Goal: Navigation & Orientation: Find specific page/section

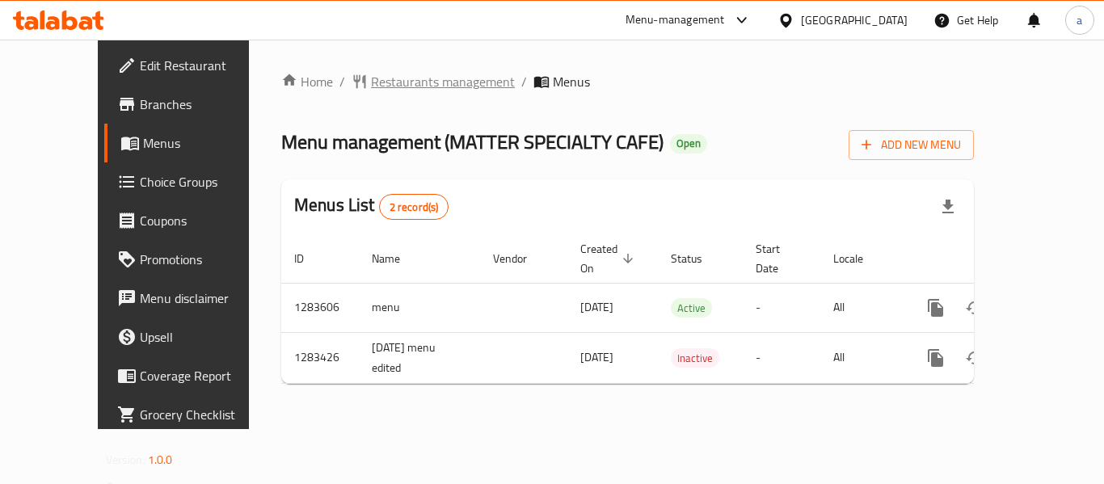
click at [371, 82] on span "Restaurants management" at bounding box center [443, 81] width 144 height 19
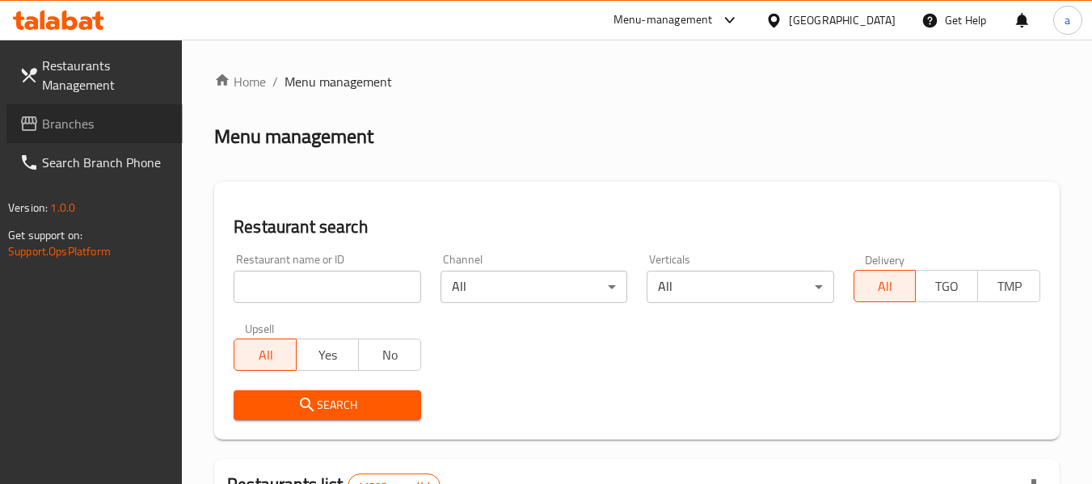
click at [107, 108] on link "Branches" at bounding box center [94, 123] width 176 height 39
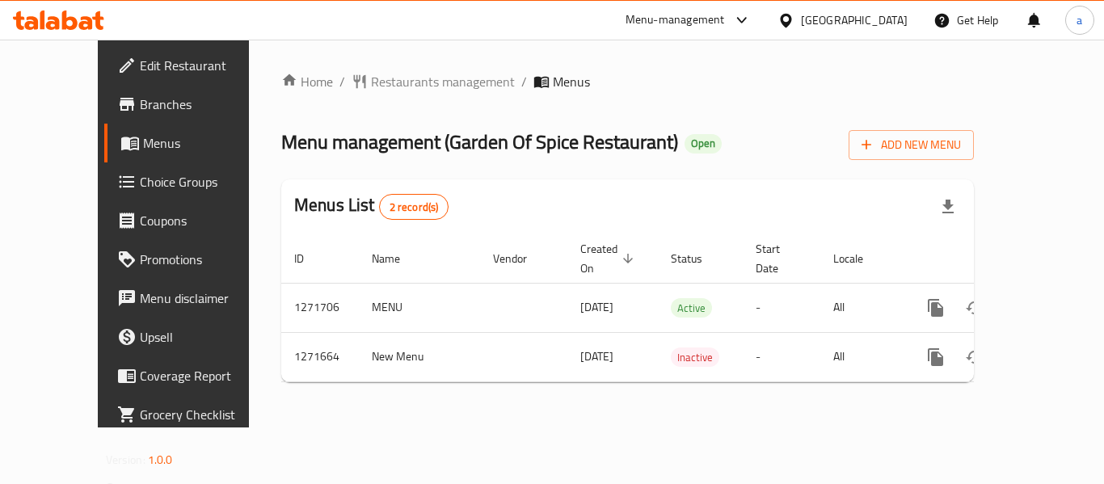
click at [837, 21] on div "[GEOGRAPHIC_DATA]" at bounding box center [854, 20] width 107 height 18
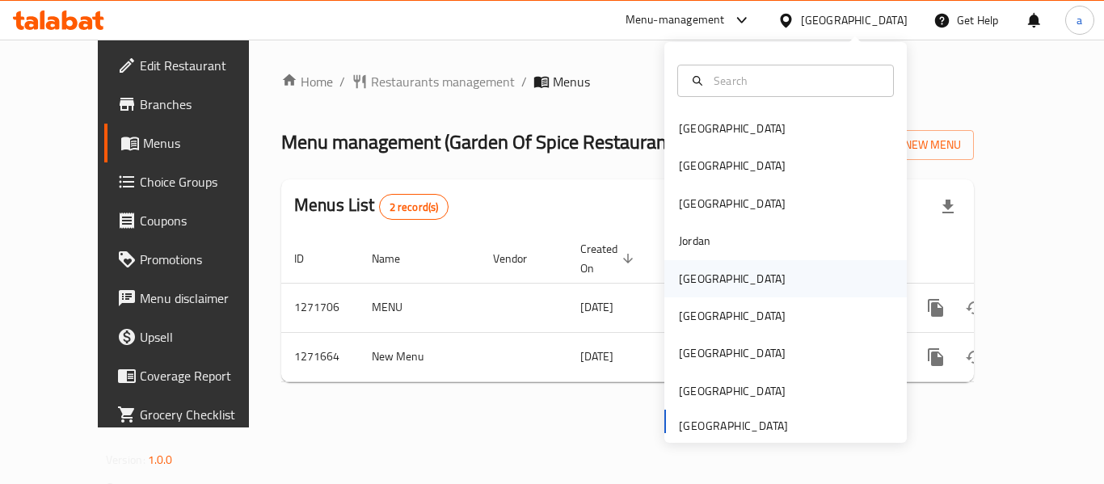
drag, startPoint x: 837, startPoint y: 21, endPoint x: 698, endPoint y: 280, distance: 294.3
click at [698, 280] on div "[GEOGRAPHIC_DATA]" at bounding box center [732, 279] width 107 height 18
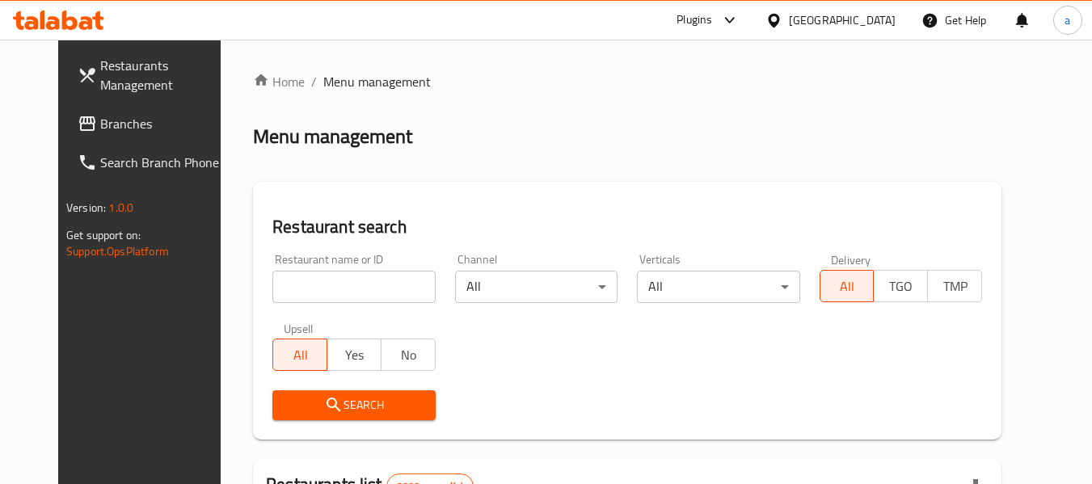
click at [95, 110] on link "Branches" at bounding box center [153, 123] width 176 height 39
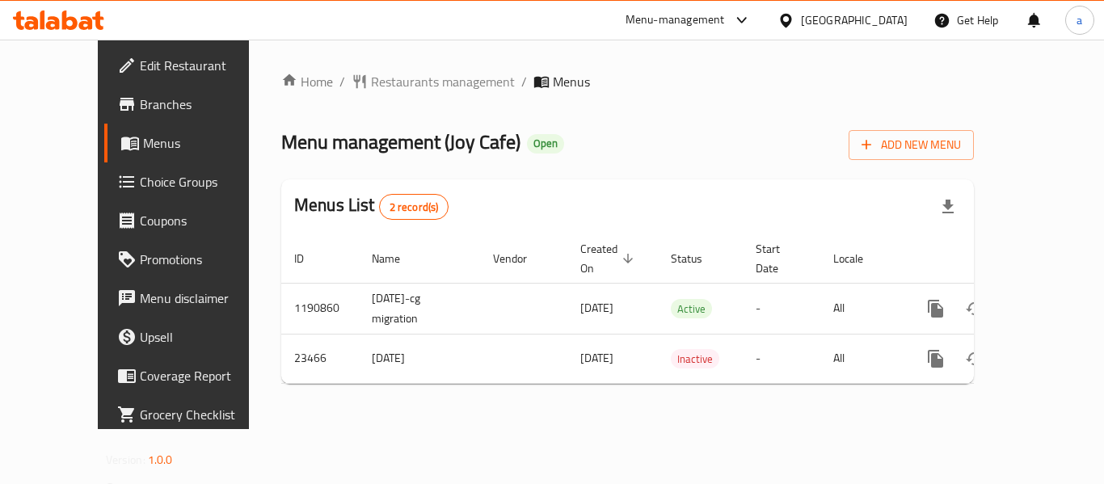
click at [879, 13] on div "[GEOGRAPHIC_DATA]" at bounding box center [854, 20] width 107 height 18
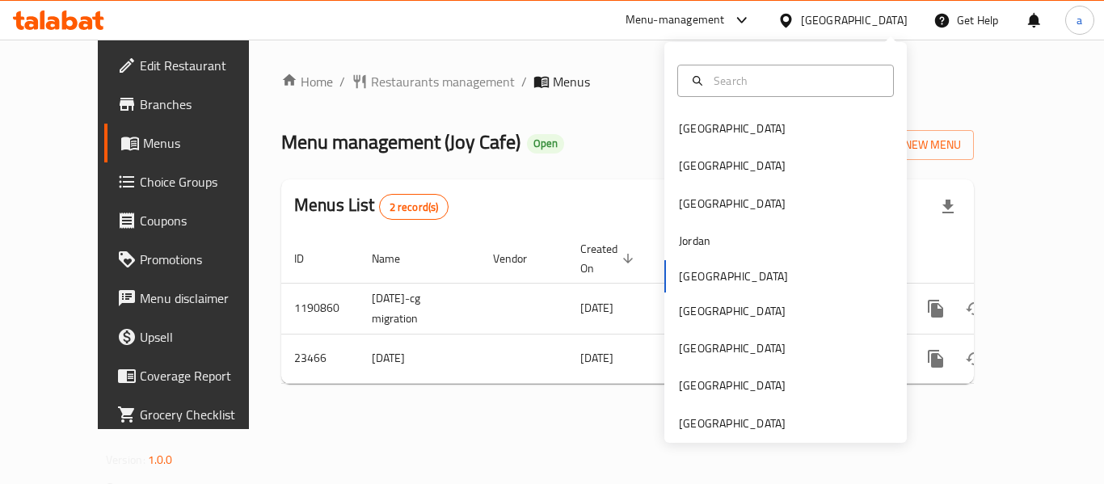
click at [319, 60] on div "Home / Restaurants management / Menus Menu management ( Joy Cafe ) Open Add New…" at bounding box center [627, 235] width 757 height 390
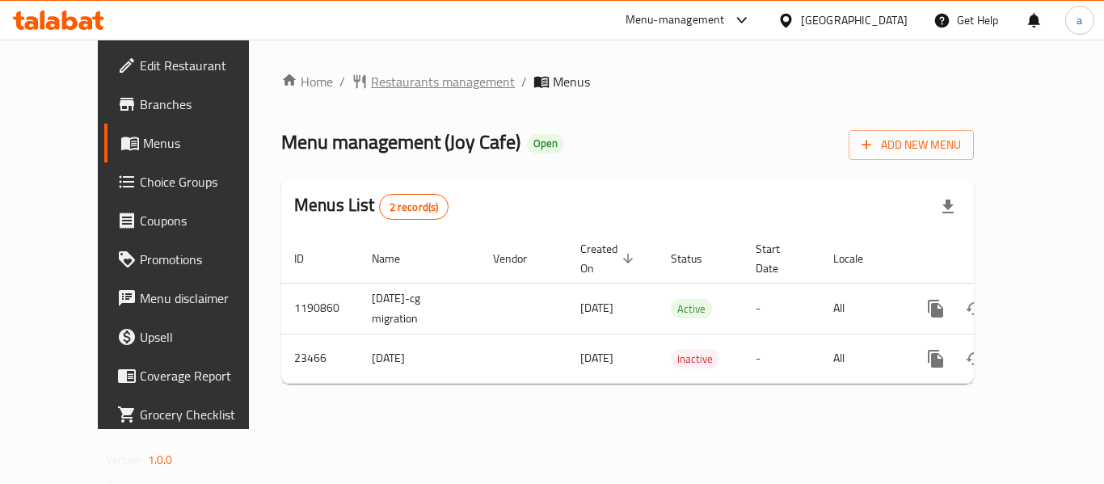
click at [371, 78] on span "Restaurants management" at bounding box center [443, 81] width 144 height 19
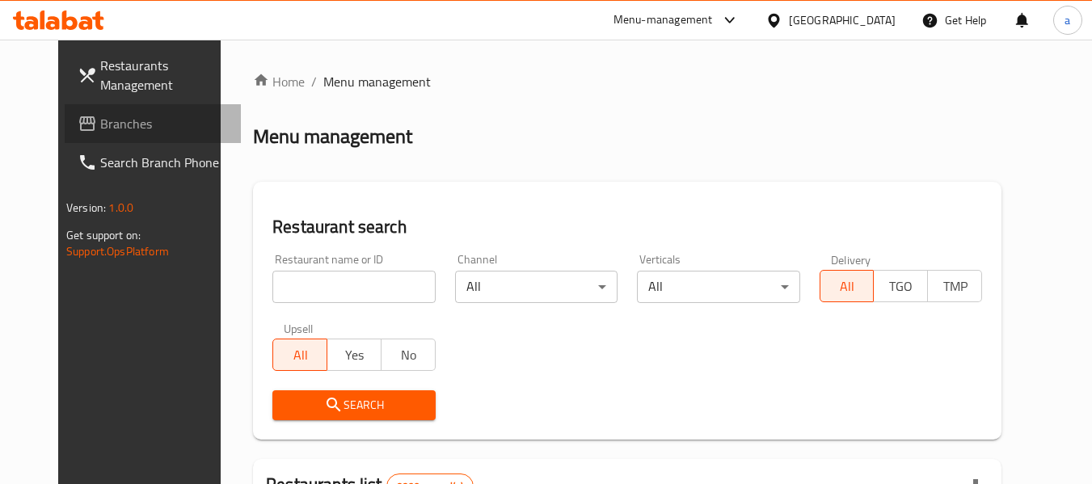
click at [100, 133] on span "Branches" at bounding box center [164, 123] width 128 height 19
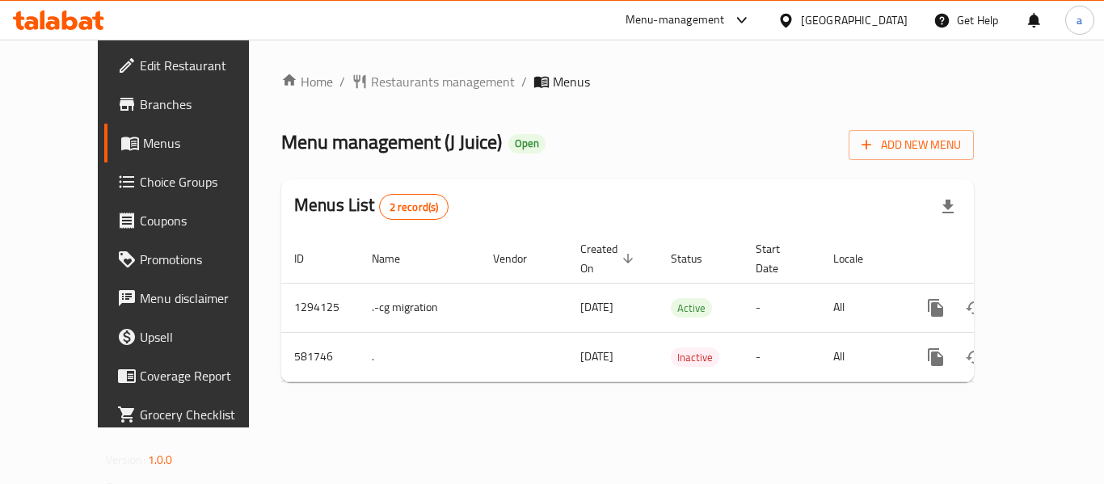
click at [875, 16] on div "[GEOGRAPHIC_DATA]" at bounding box center [854, 20] width 107 height 18
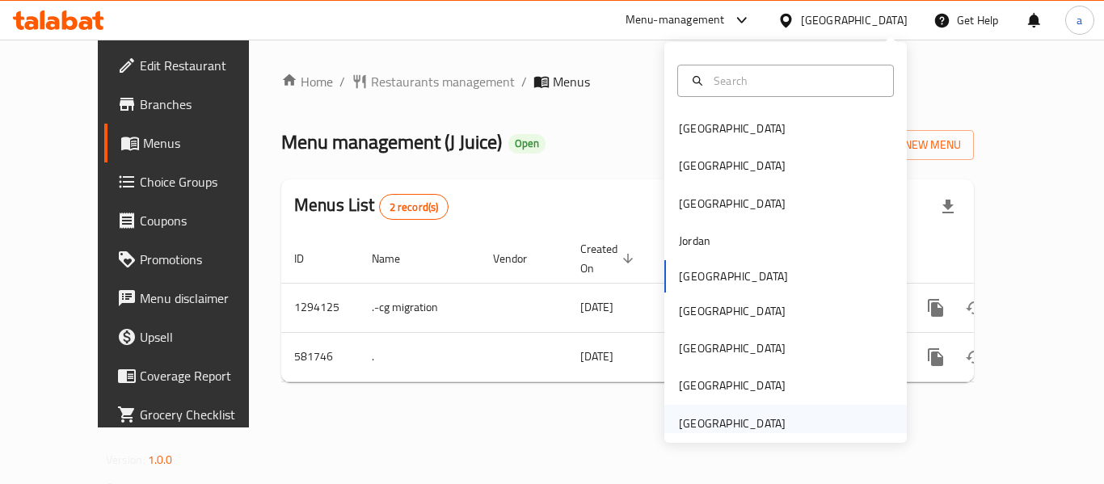
click at [736, 418] on div "[GEOGRAPHIC_DATA]" at bounding box center [732, 424] width 107 height 18
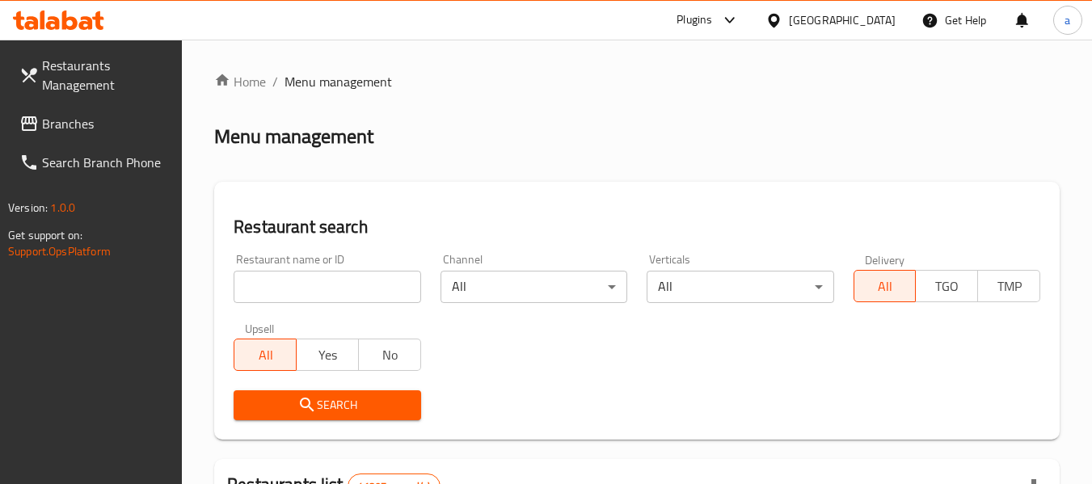
drag, startPoint x: 736, startPoint y: 418, endPoint x: 659, endPoint y: 180, distance: 249.7
click at [67, 114] on span "Branches" at bounding box center [106, 123] width 128 height 19
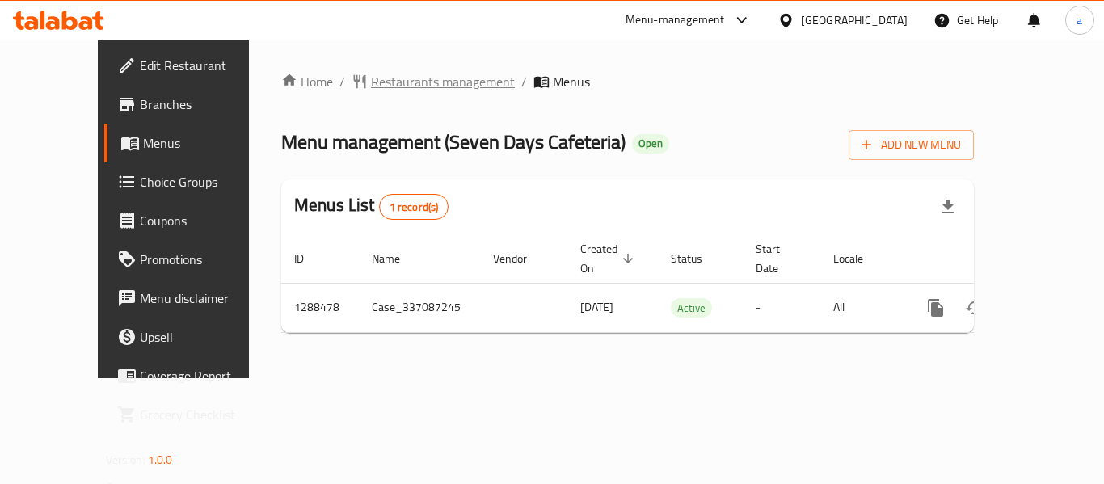
click at [371, 86] on span "Restaurants management" at bounding box center [443, 81] width 144 height 19
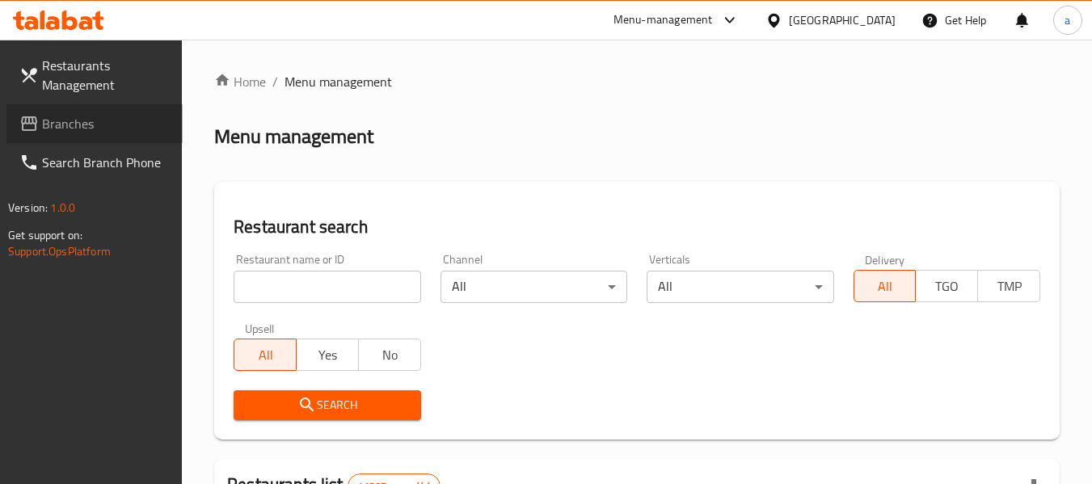
click at [77, 119] on span "Branches" at bounding box center [106, 123] width 128 height 19
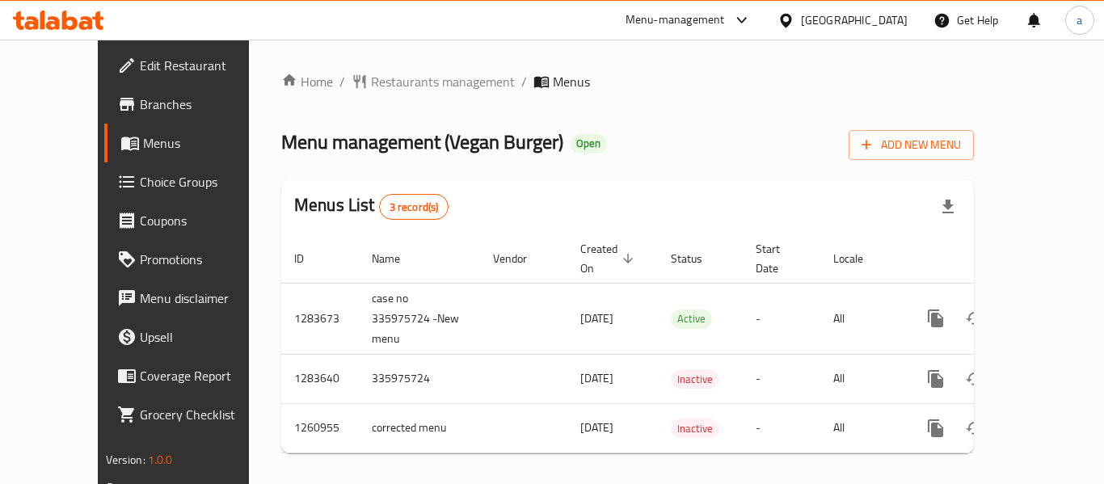
click at [861, 23] on div "[GEOGRAPHIC_DATA]" at bounding box center [854, 20] width 107 height 18
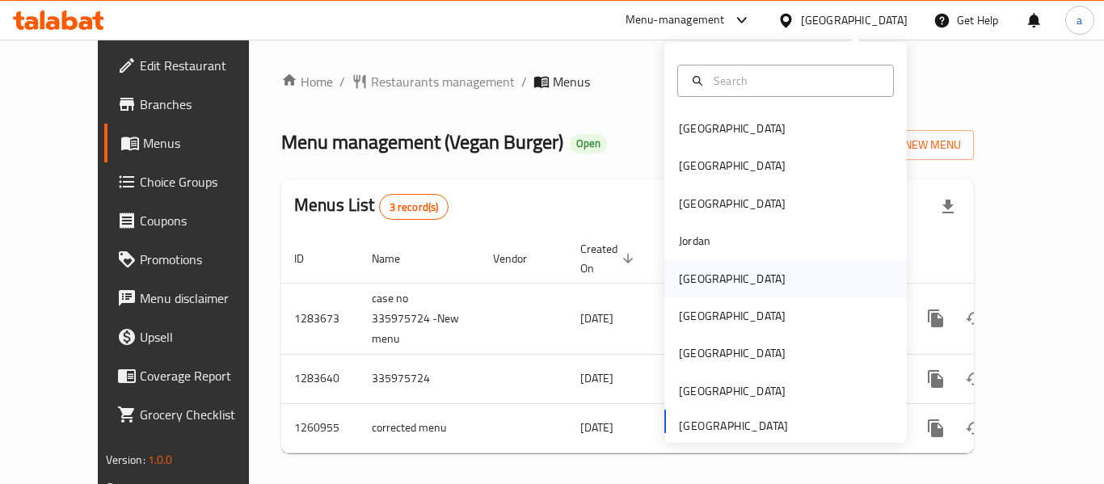
click at [709, 282] on div "Kuwait" at bounding box center [732, 278] width 133 height 37
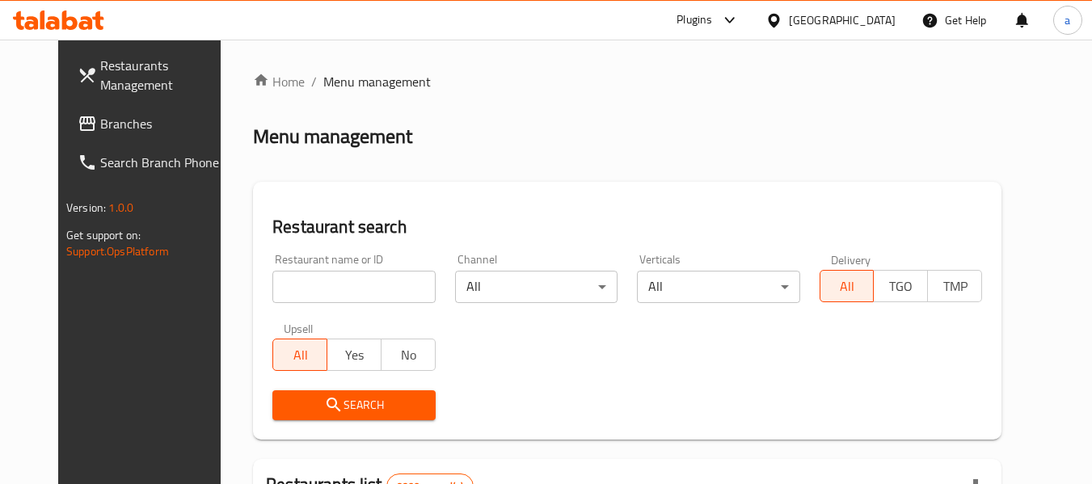
drag, startPoint x: 709, startPoint y: 282, endPoint x: 576, endPoint y: 217, distance: 147.5
click at [576, 217] on div at bounding box center [546, 242] width 1092 height 484
click at [100, 112] on link "Branches" at bounding box center [153, 123] width 176 height 39
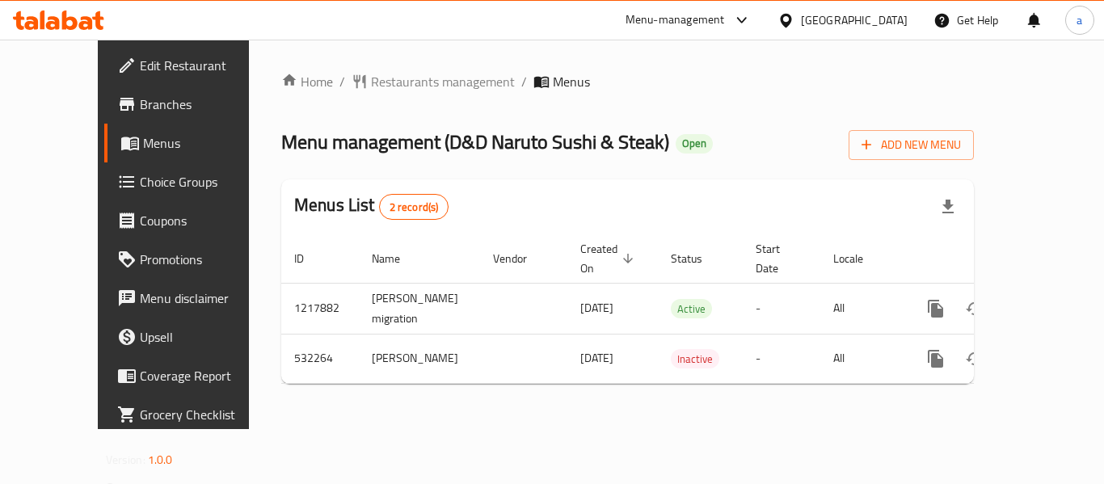
click at [335, 62] on div "Home / Restaurants management / Menus Menu management ( D&D Naruto Sushi & Stea…" at bounding box center [627, 235] width 757 height 390
click at [371, 91] on span "Restaurants management" at bounding box center [443, 81] width 144 height 19
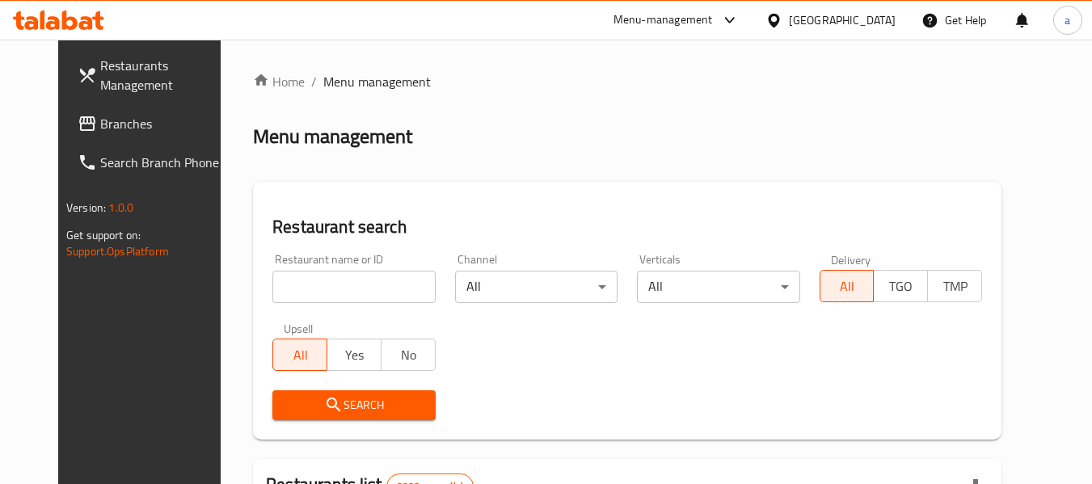
click at [103, 123] on span "Branches" at bounding box center [164, 123] width 128 height 19
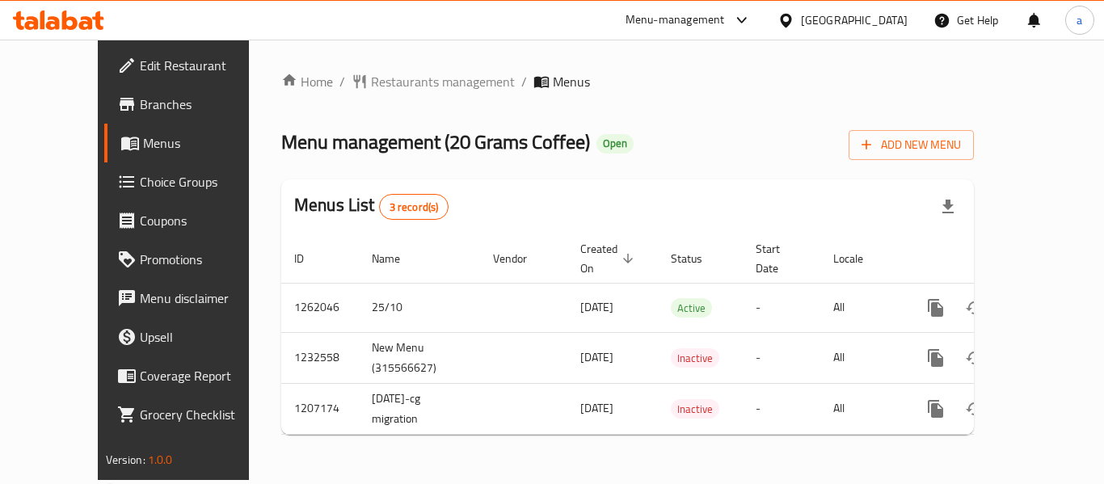
click at [801, 15] on div at bounding box center [788, 20] width 23 height 18
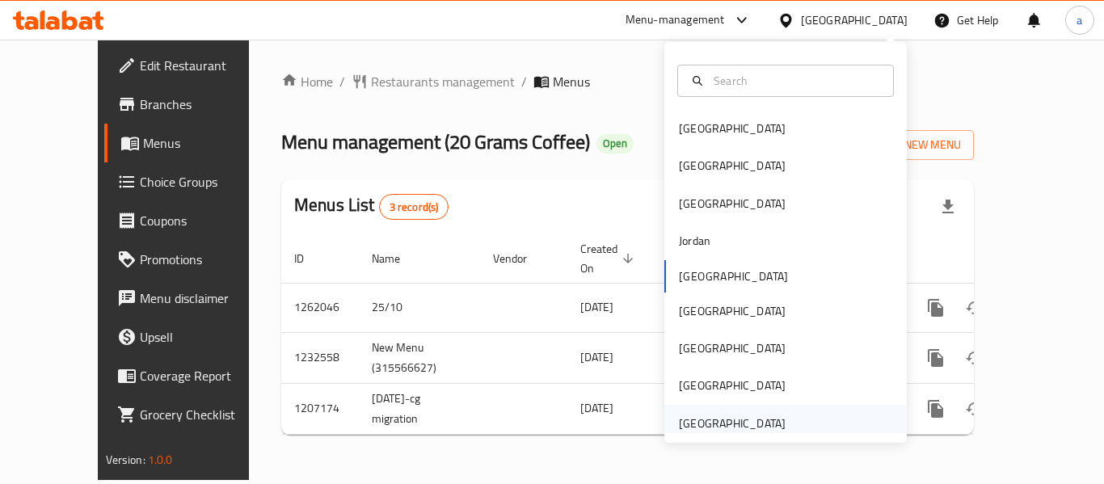
click at [726, 415] on div "[GEOGRAPHIC_DATA]" at bounding box center [732, 424] width 107 height 18
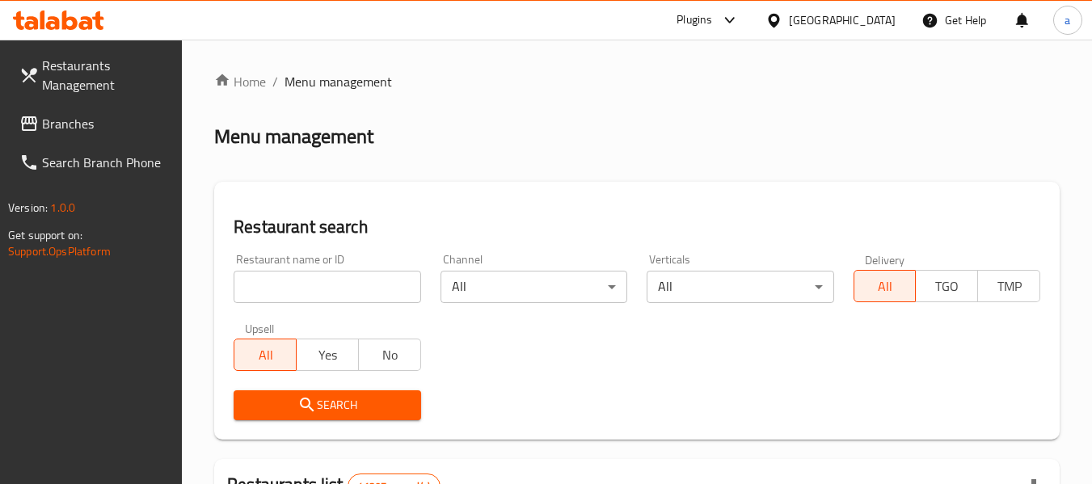
click at [99, 129] on span "Branches" at bounding box center [106, 123] width 128 height 19
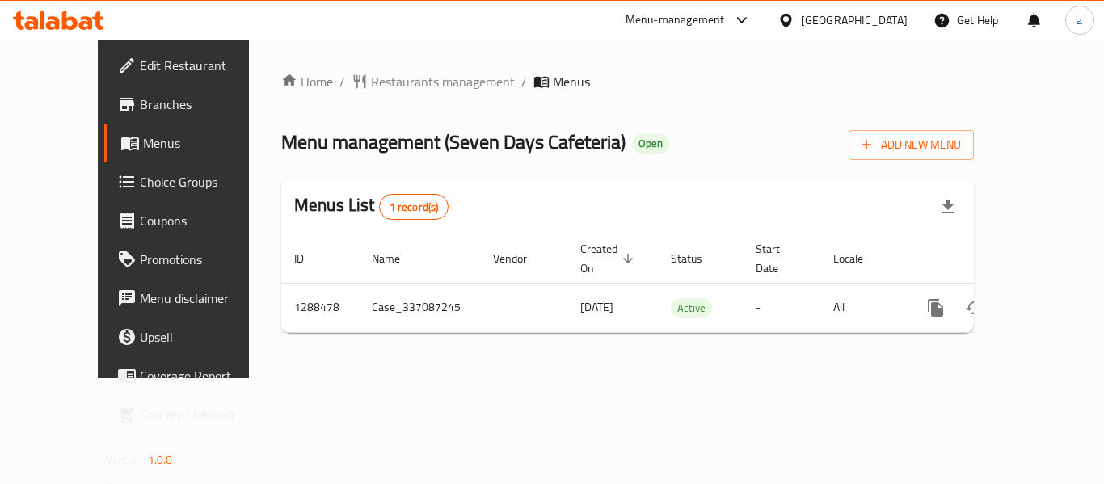
click at [841, 28] on div "[GEOGRAPHIC_DATA]" at bounding box center [854, 20] width 107 height 18
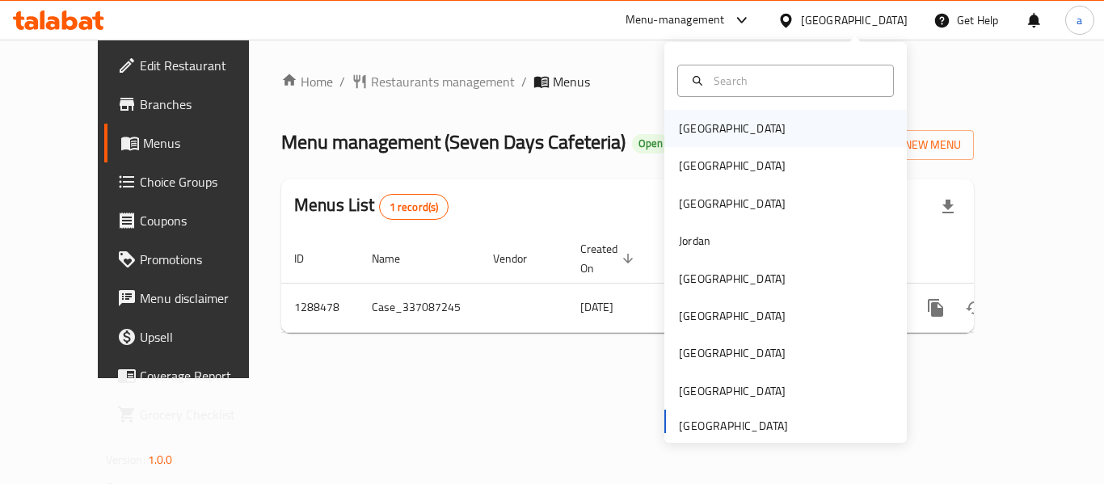
click at [733, 124] on div "[GEOGRAPHIC_DATA]" at bounding box center [785, 128] width 242 height 37
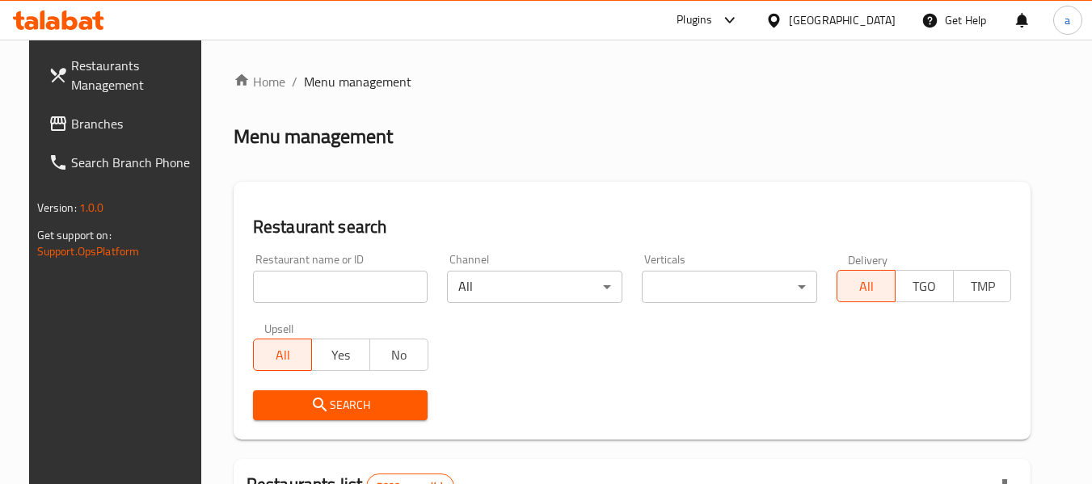
click at [139, 147] on link "Search Branch Phone" at bounding box center [124, 162] width 176 height 39
click at [115, 120] on span "Branches" at bounding box center [135, 123] width 128 height 19
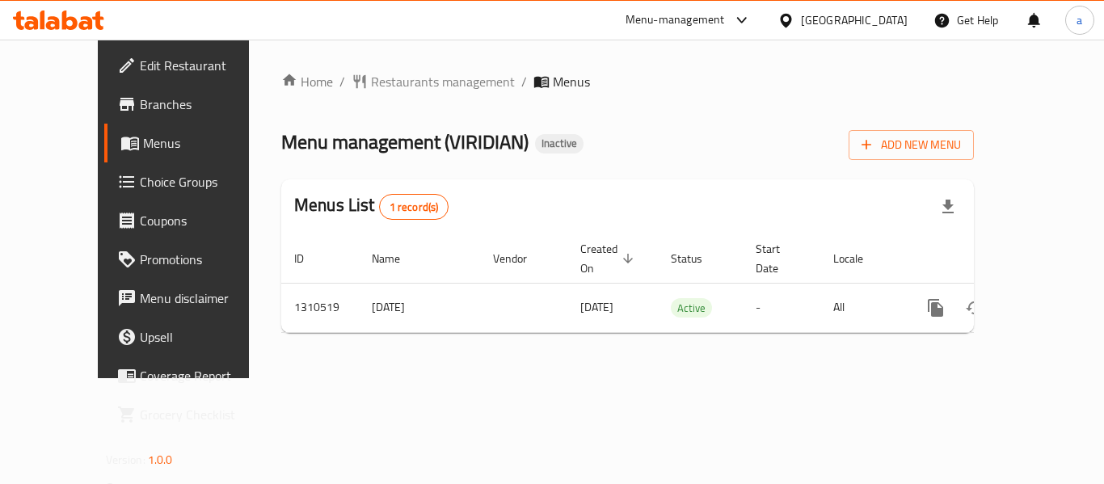
click at [791, 21] on icon at bounding box center [785, 20] width 11 height 14
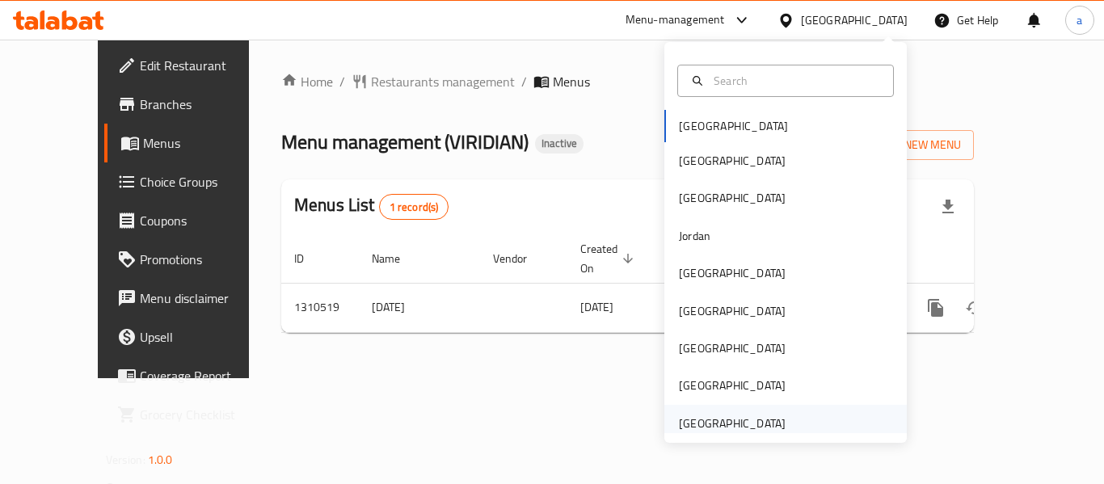
drag, startPoint x: 851, startPoint y: 21, endPoint x: 745, endPoint y: 416, distance: 409.1
click at [745, 416] on div "[GEOGRAPHIC_DATA]" at bounding box center [732, 424] width 107 height 18
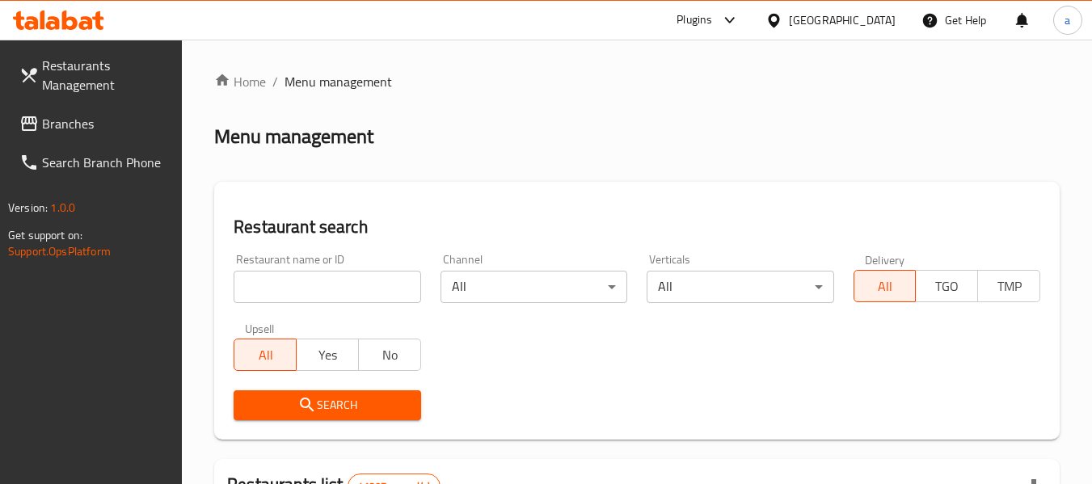
click at [120, 124] on span "Branches" at bounding box center [106, 123] width 128 height 19
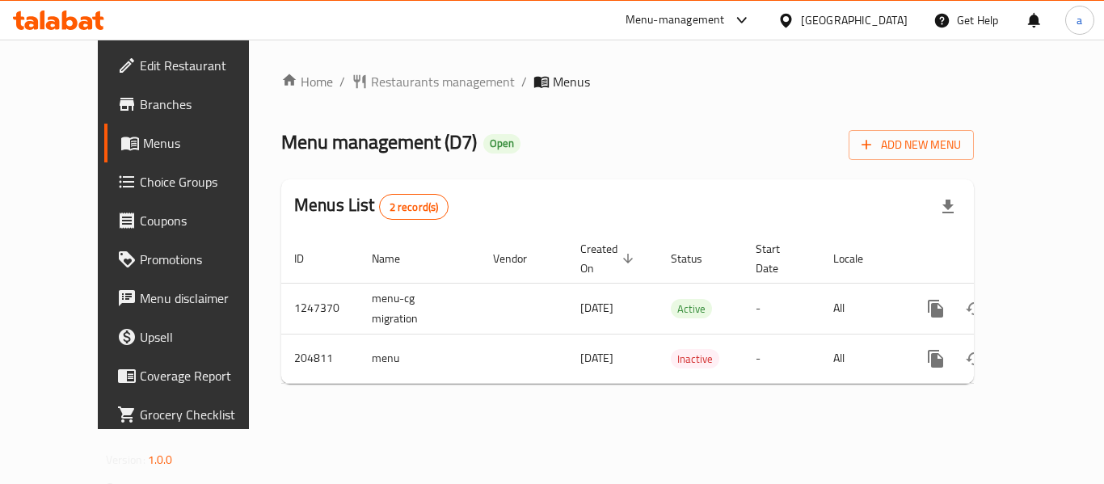
click at [774, 13] on div "[GEOGRAPHIC_DATA]" at bounding box center [843, 20] width 156 height 39
click at [798, 12] on div at bounding box center [788, 20] width 23 height 18
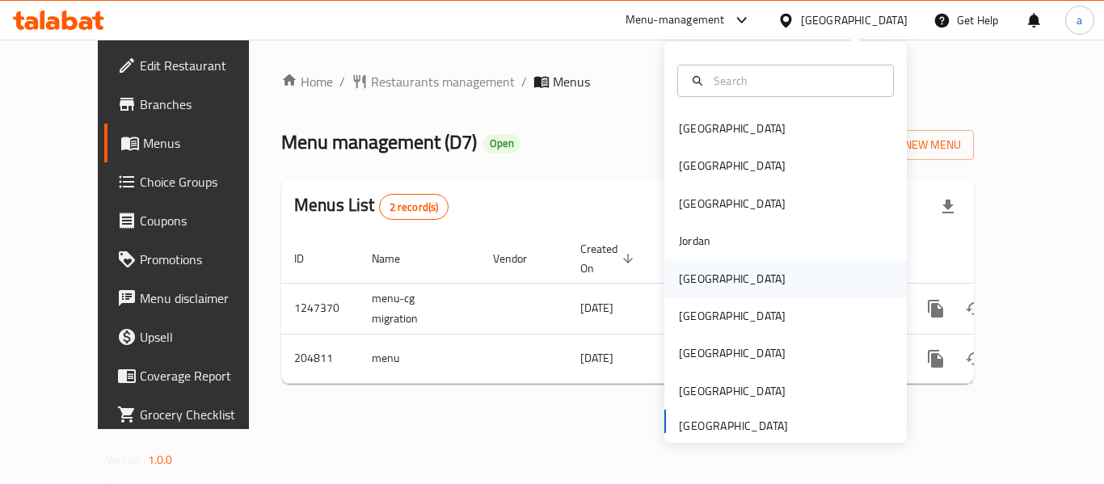
click at [692, 265] on div "[GEOGRAPHIC_DATA]" at bounding box center [732, 278] width 133 height 37
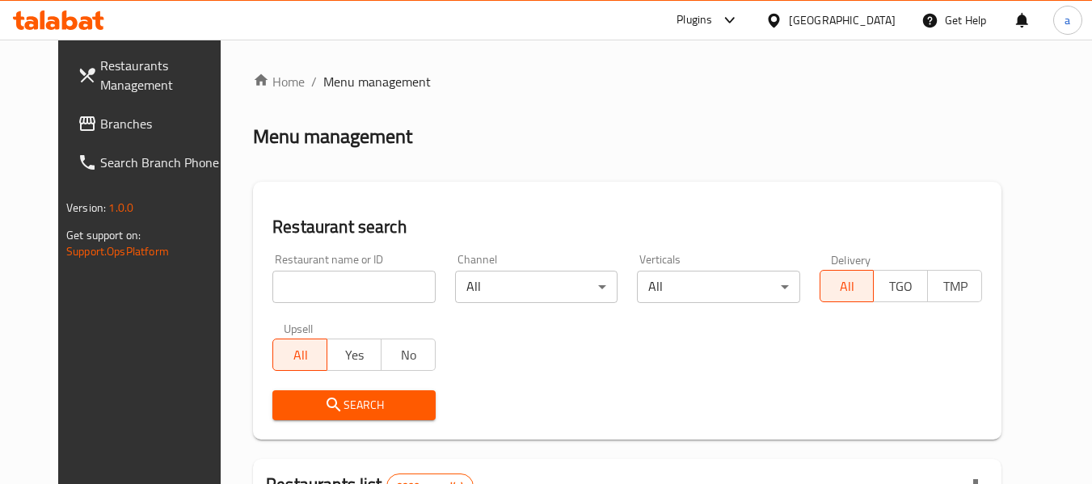
click at [80, 99] on link "Restaurants Management" at bounding box center [153, 75] width 176 height 58
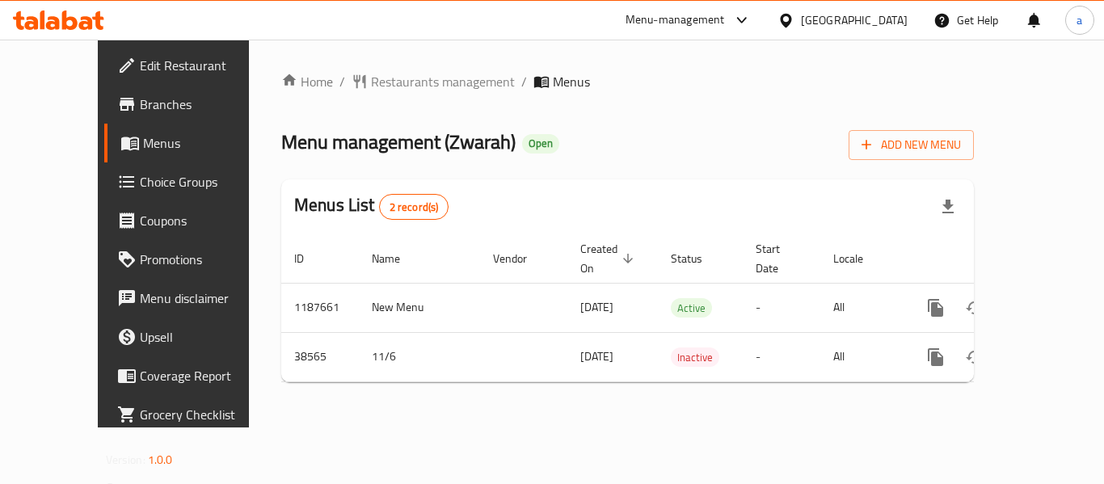
click at [880, 14] on div "[GEOGRAPHIC_DATA]" at bounding box center [854, 20] width 107 height 18
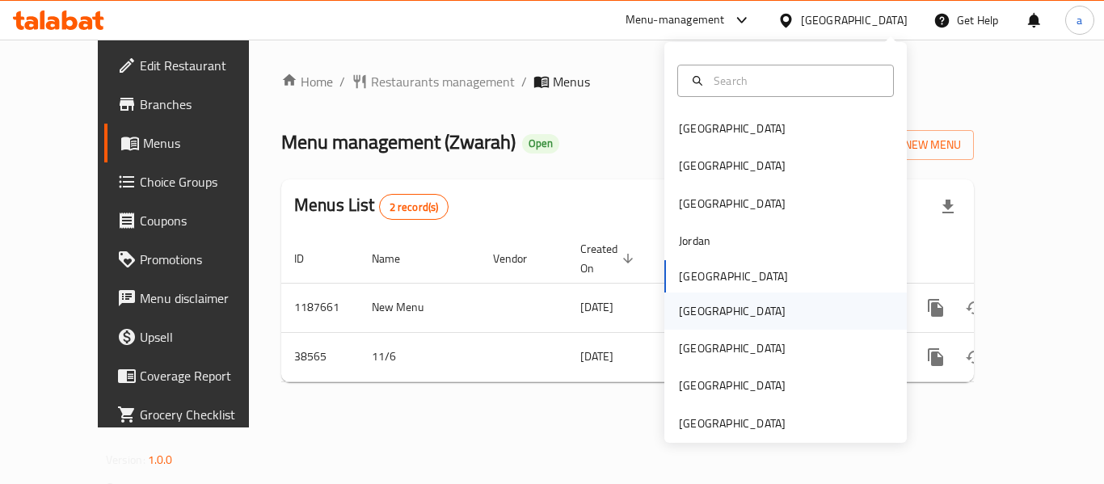
click at [679, 310] on div "[GEOGRAPHIC_DATA]" at bounding box center [732, 311] width 107 height 18
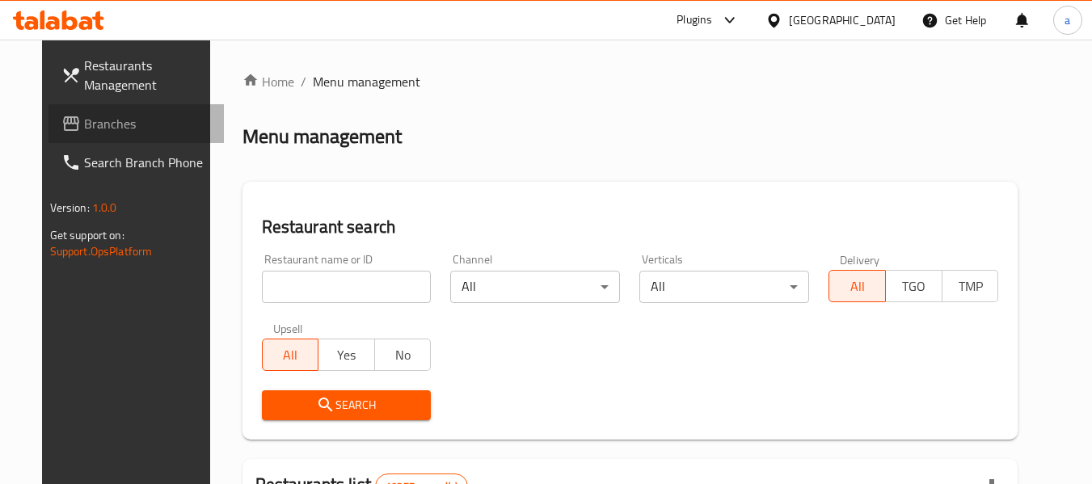
click at [112, 107] on link "Branches" at bounding box center [136, 123] width 176 height 39
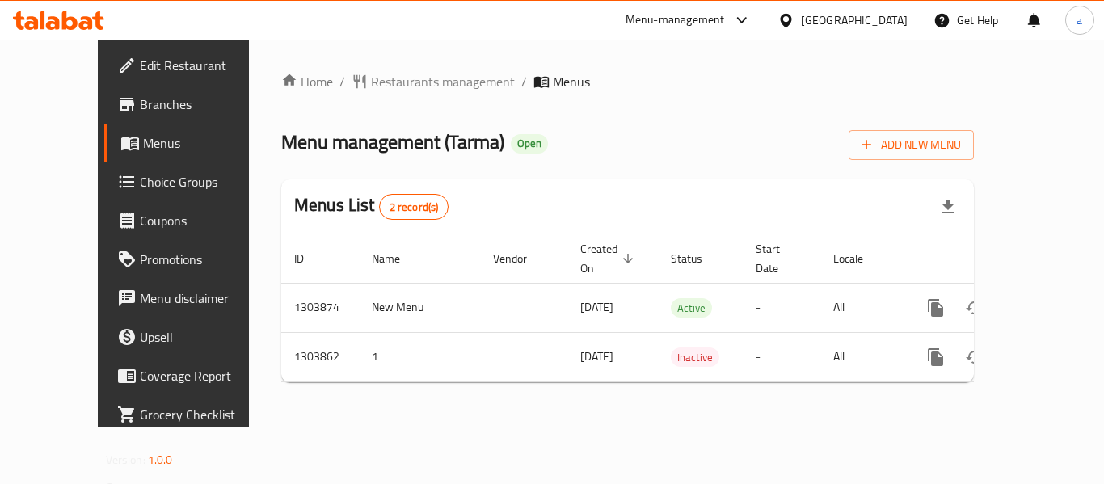
click at [794, 13] on icon at bounding box center [785, 20] width 17 height 17
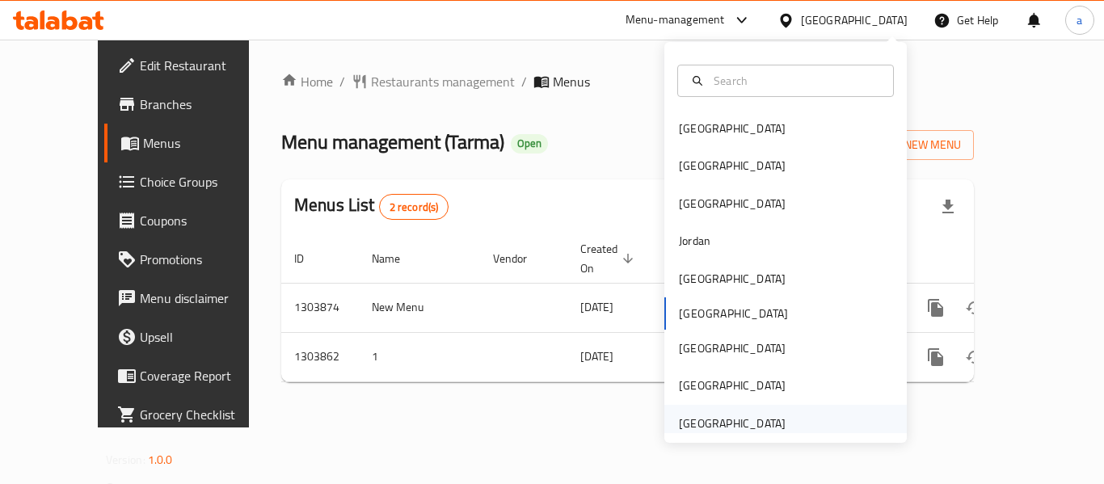
drag, startPoint x: 723, startPoint y: 415, endPoint x: 692, endPoint y: 430, distance: 34.0
click at [692, 430] on div "[GEOGRAPHIC_DATA]" at bounding box center [732, 424] width 107 height 18
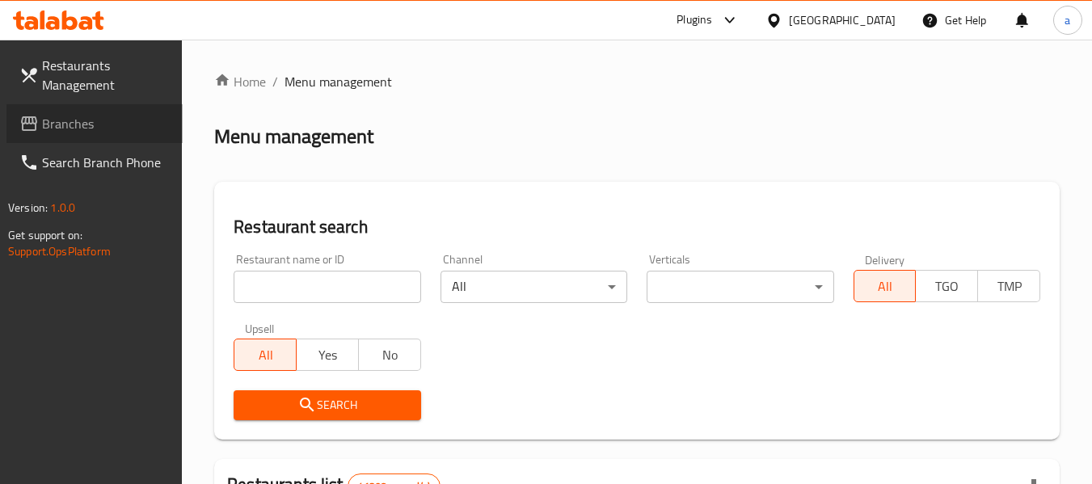
drag, startPoint x: 100, startPoint y: 124, endPoint x: 46, endPoint y: 122, distance: 54.2
click at [46, 122] on span "Branches" at bounding box center [106, 123] width 128 height 19
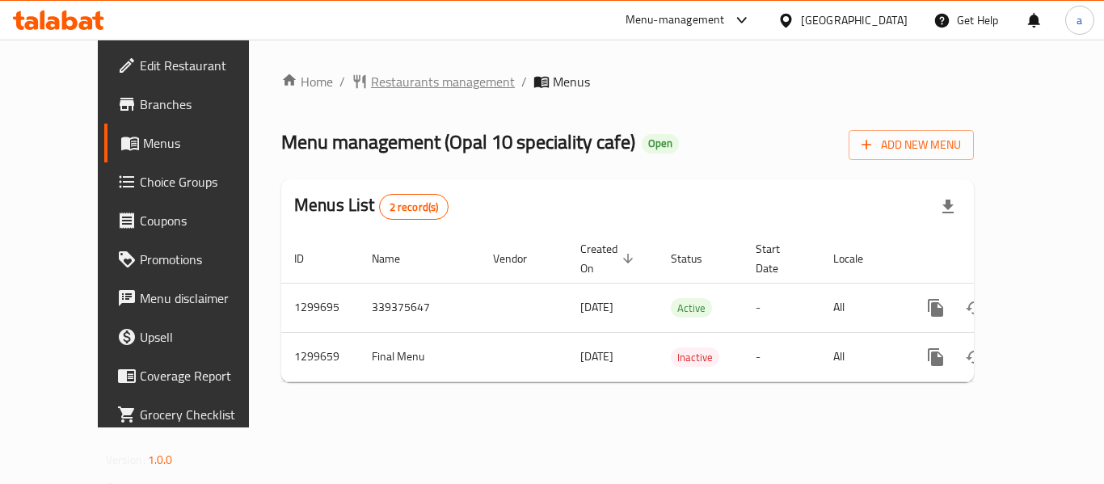
click at [371, 86] on span "Restaurants management" at bounding box center [443, 81] width 144 height 19
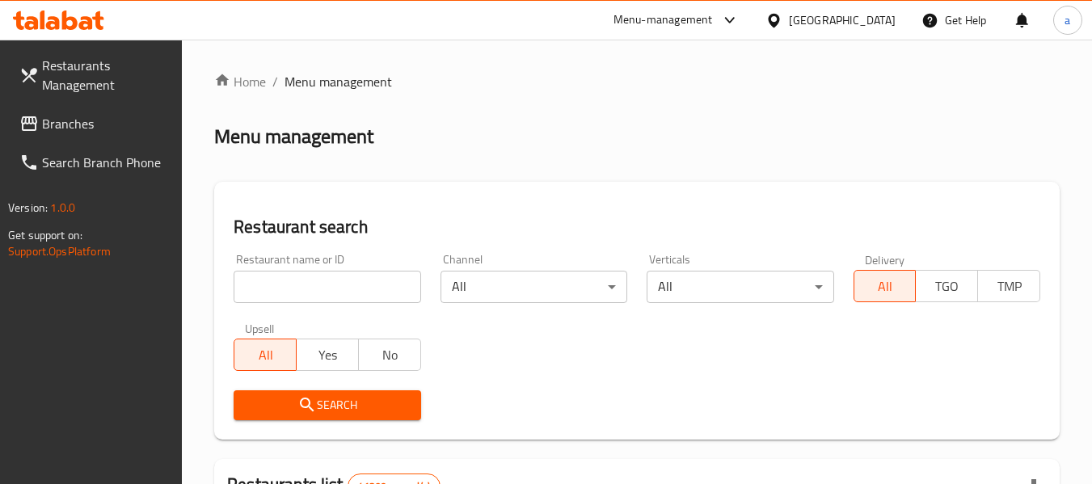
click at [79, 129] on span "Branches" at bounding box center [106, 123] width 128 height 19
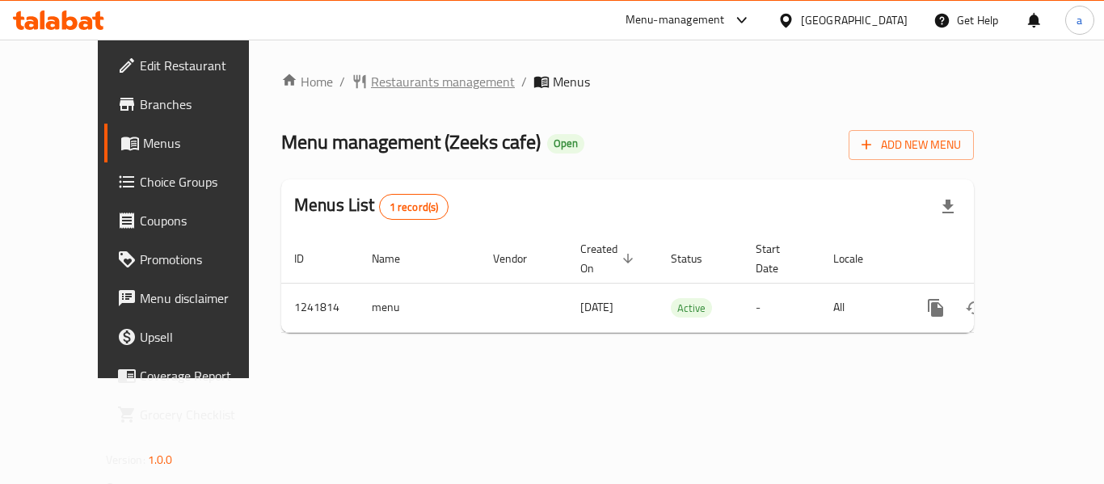
click at [371, 87] on span "Restaurants management" at bounding box center [443, 81] width 144 height 19
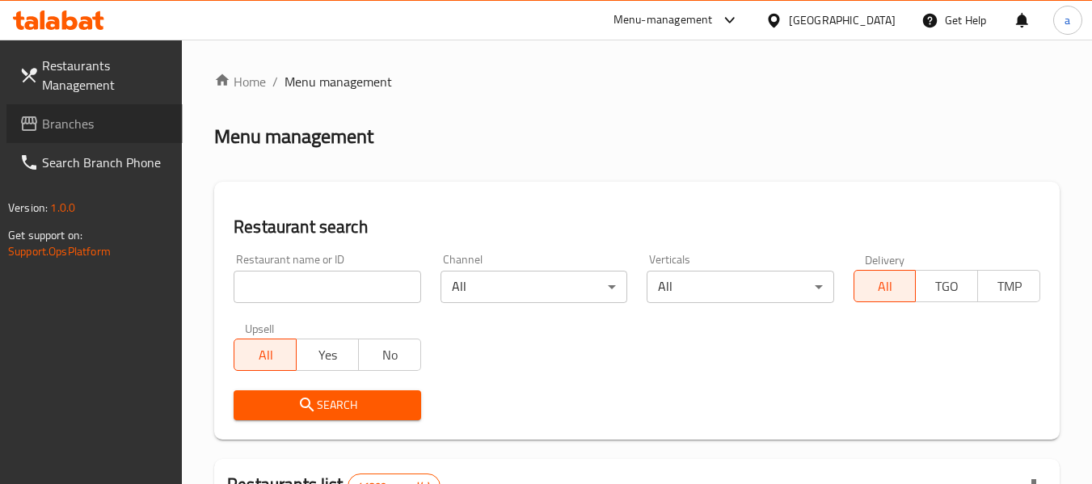
click at [128, 126] on span "Branches" at bounding box center [106, 123] width 128 height 19
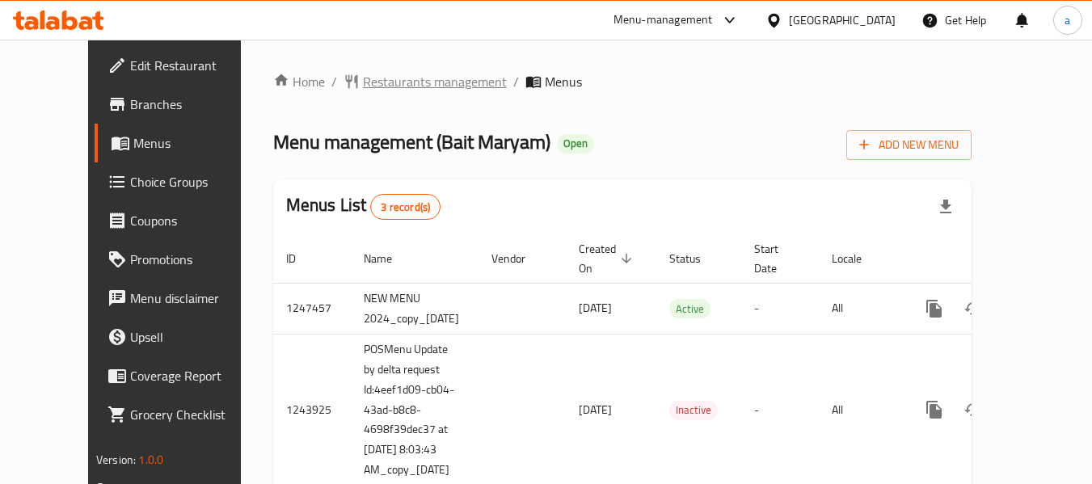
click at [363, 82] on span "Restaurants management" at bounding box center [435, 81] width 144 height 19
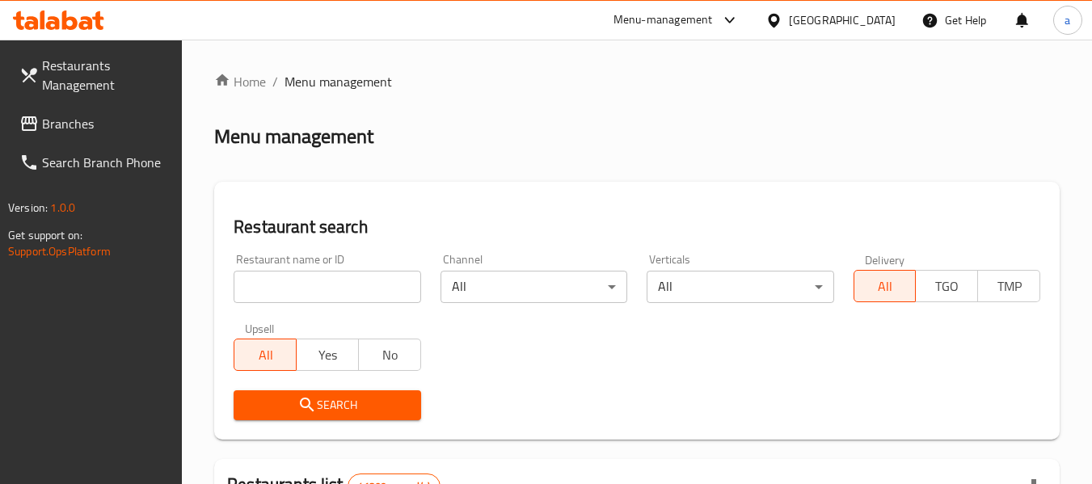
click at [95, 120] on span "Branches" at bounding box center [106, 123] width 128 height 19
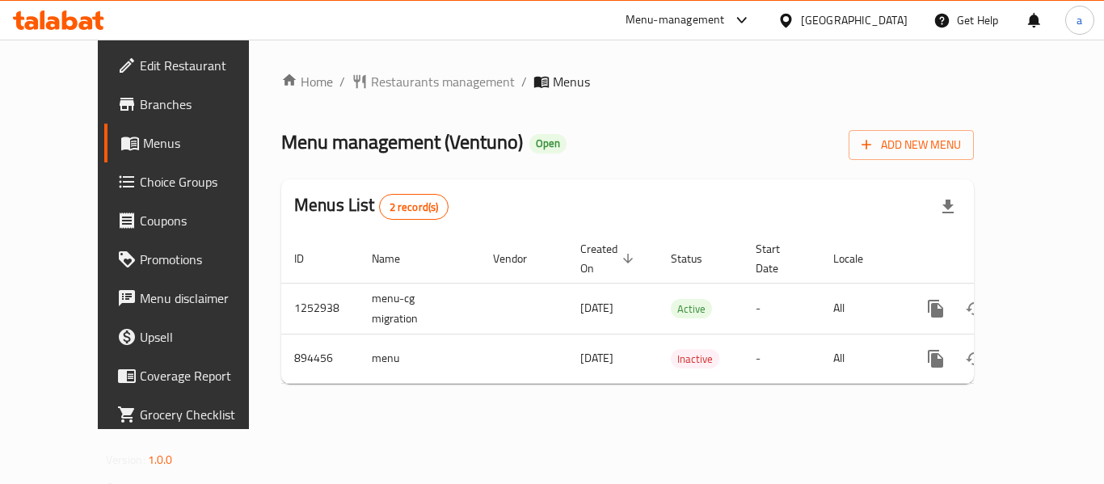
click at [838, 14] on div "[GEOGRAPHIC_DATA]" at bounding box center [854, 20] width 107 height 18
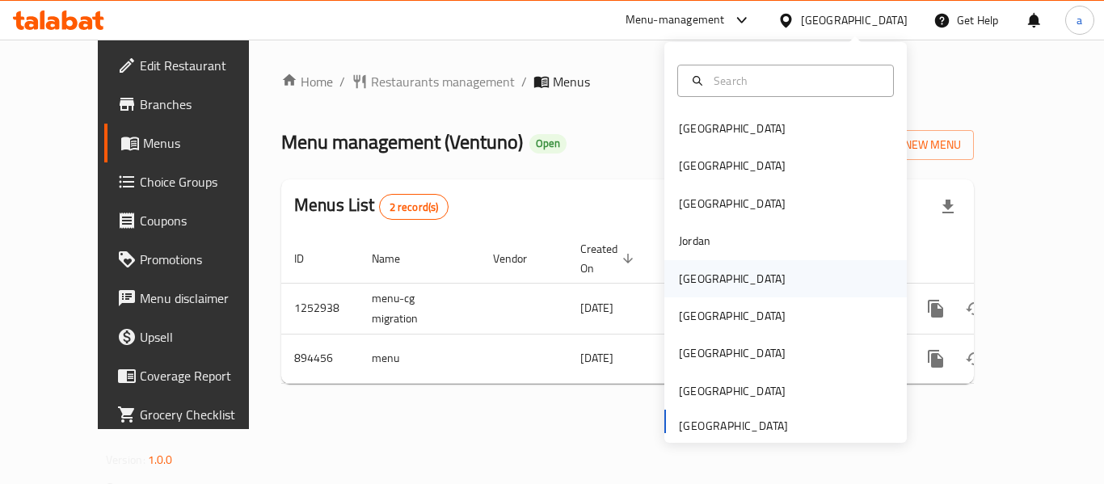
click at [686, 270] on div "Kuwait" at bounding box center [732, 279] width 107 height 18
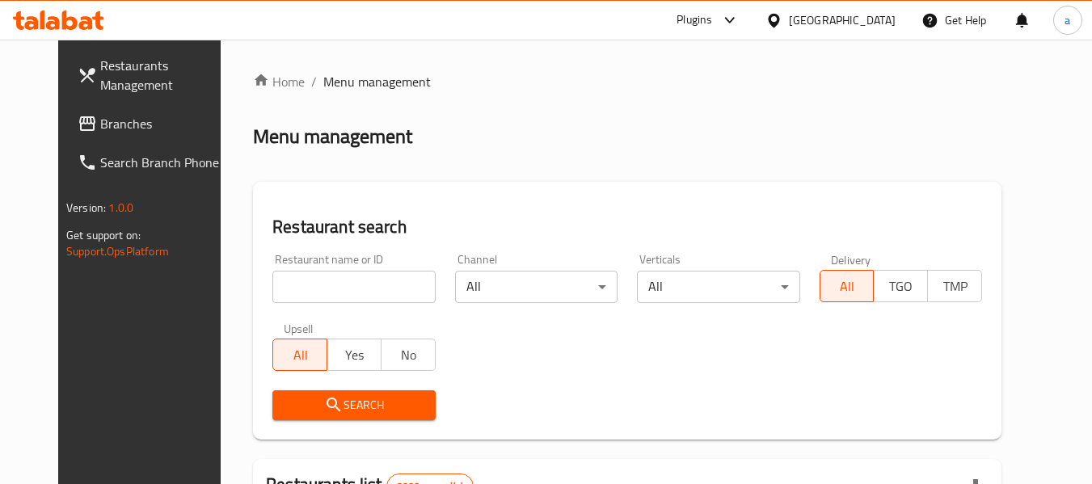
click at [100, 114] on span "Branches" at bounding box center [164, 123] width 128 height 19
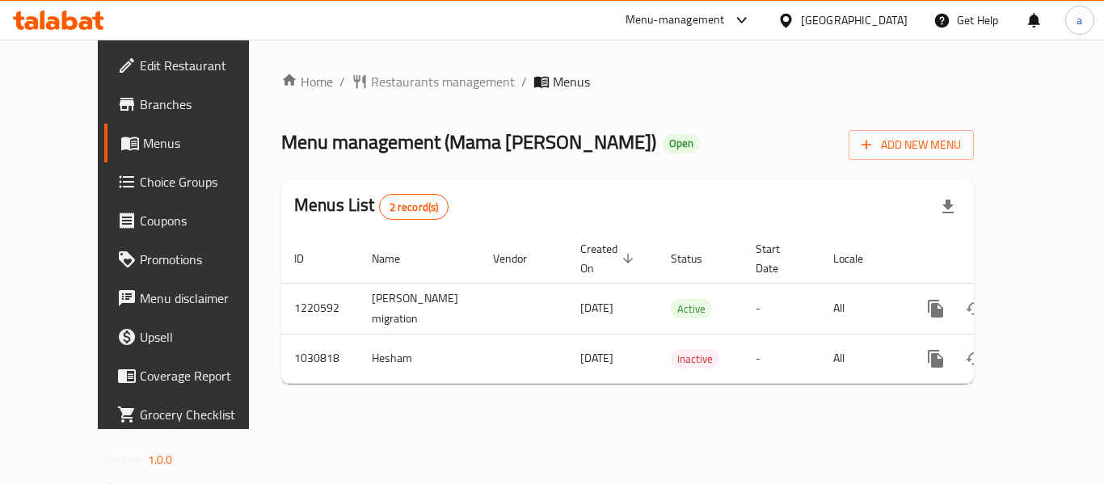
click at [791, 24] on icon at bounding box center [785, 20] width 11 height 14
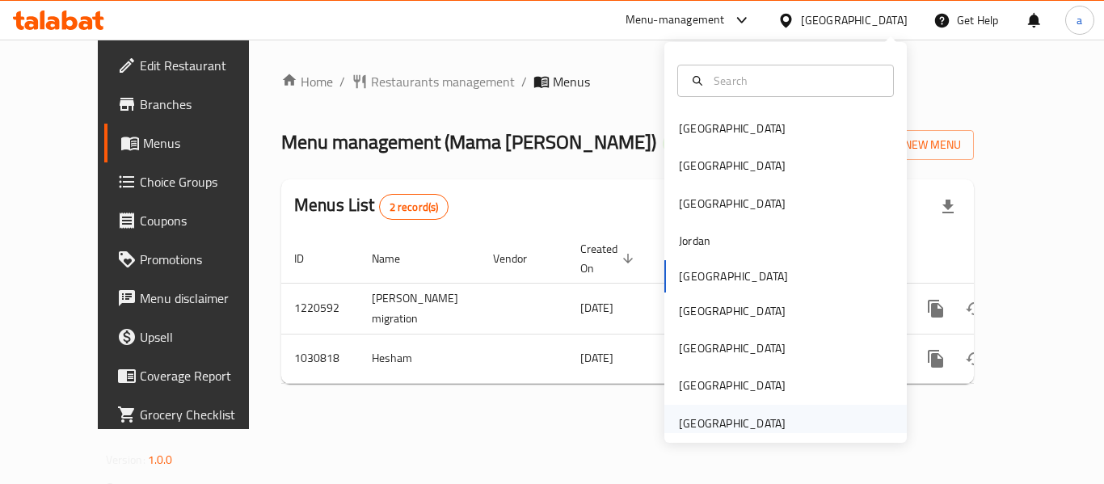
click at [720, 415] on div "[GEOGRAPHIC_DATA]" at bounding box center [732, 424] width 107 height 18
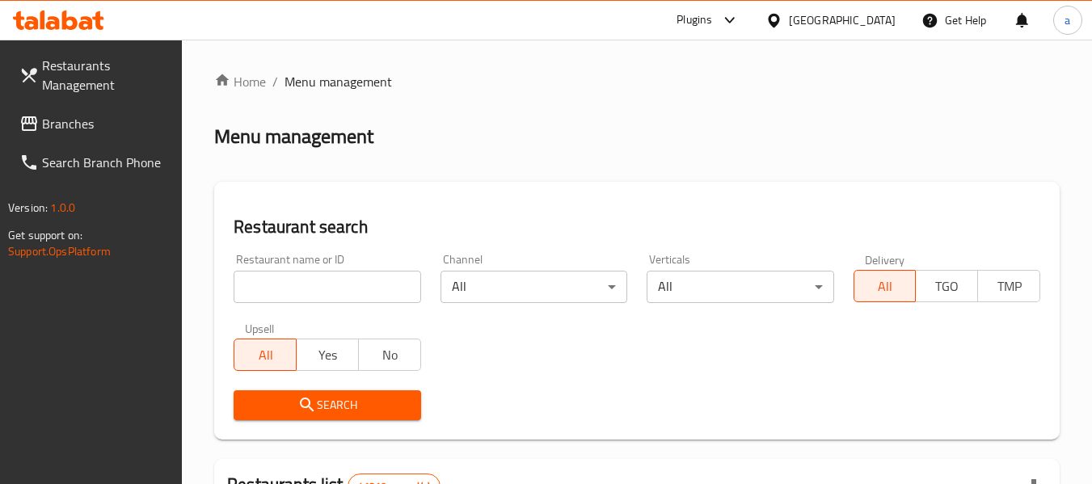
click at [121, 125] on span "Branches" at bounding box center [106, 123] width 128 height 19
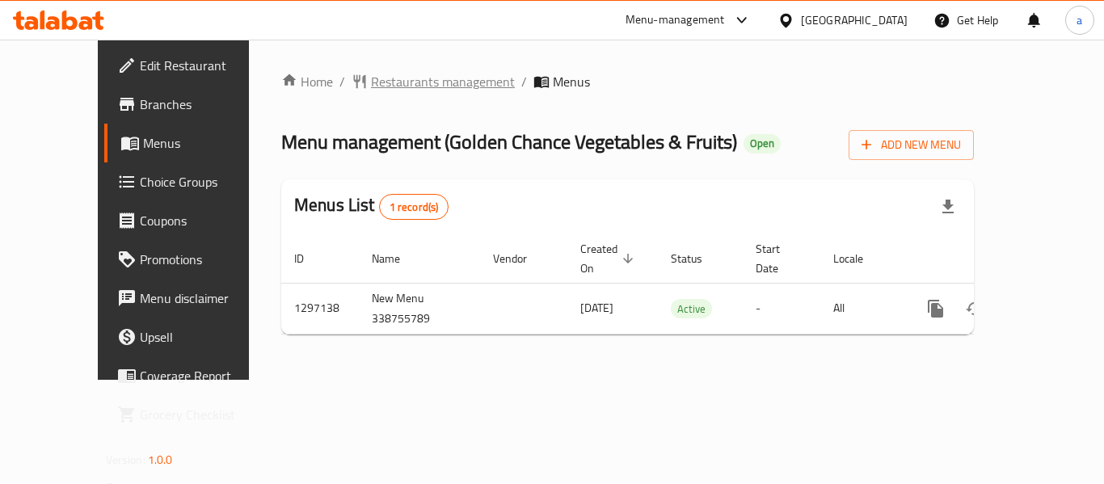
click at [371, 82] on span "Restaurants management" at bounding box center [443, 81] width 144 height 19
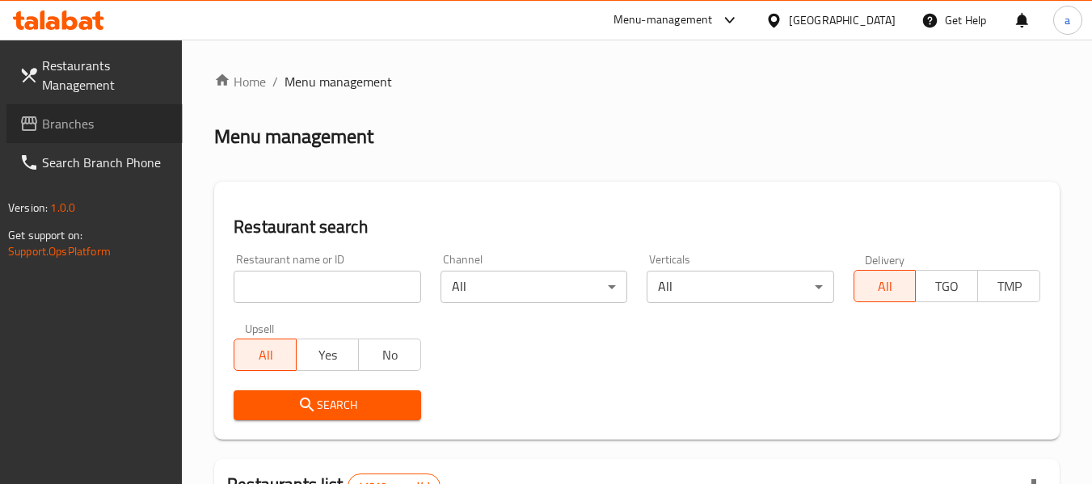
click at [96, 140] on link "Branches" at bounding box center [94, 123] width 176 height 39
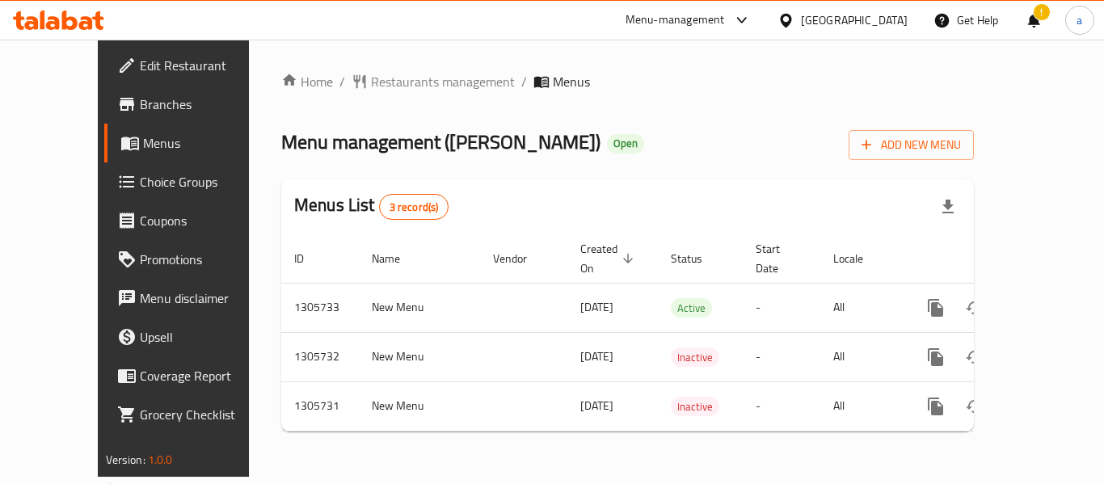
click at [815, 20] on div "[GEOGRAPHIC_DATA]" at bounding box center [854, 20] width 107 height 18
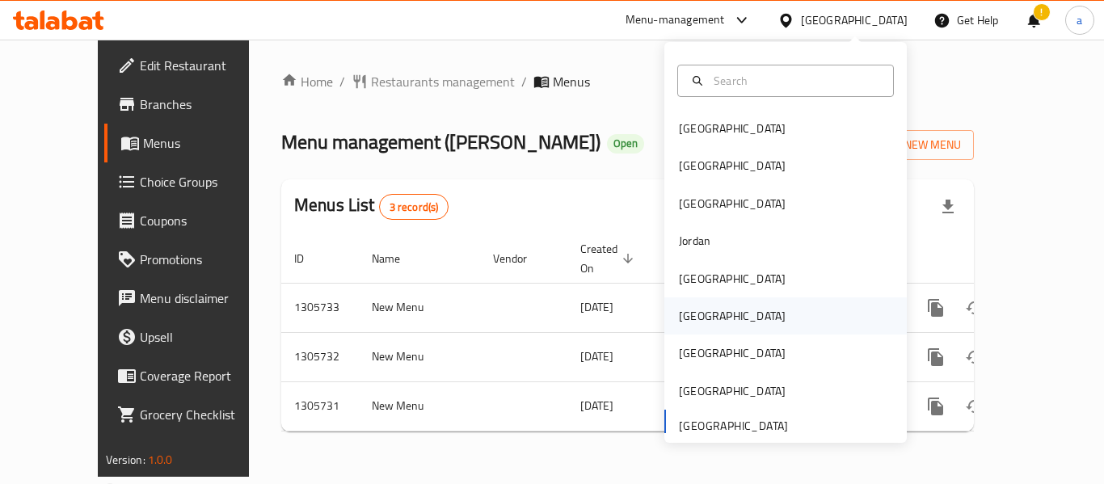
click at [703, 314] on div "Oman" at bounding box center [732, 315] width 133 height 37
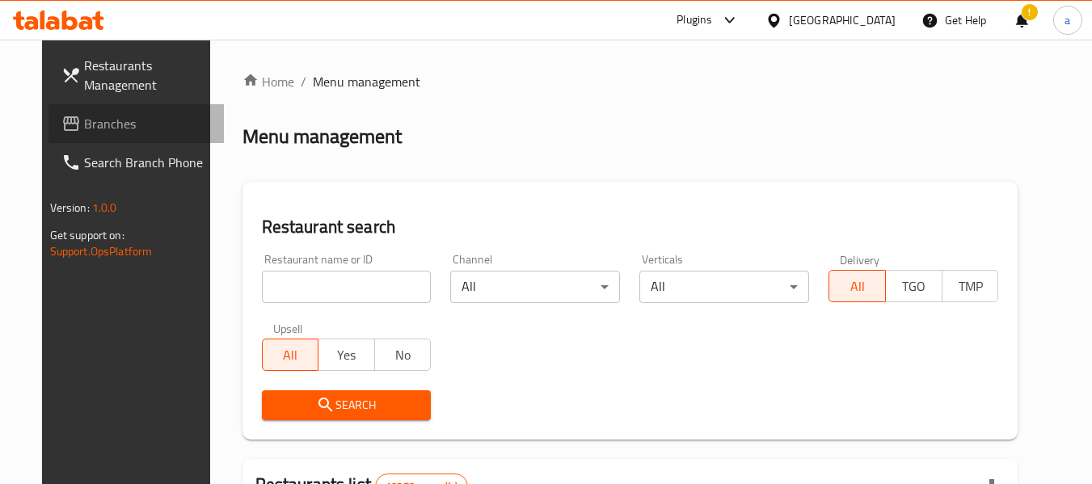
click at [84, 114] on span "Branches" at bounding box center [148, 123] width 128 height 19
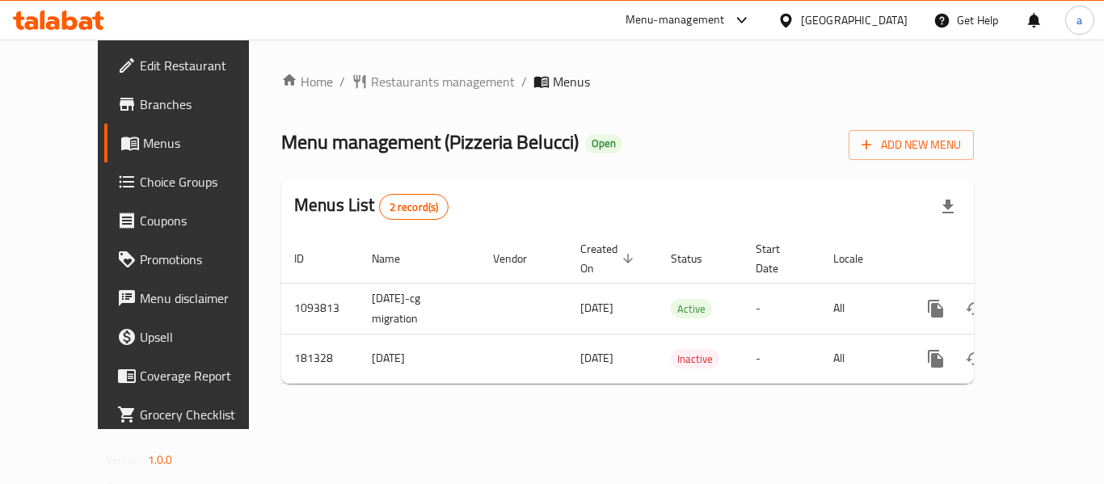
click at [878, 22] on div "Oman" at bounding box center [854, 20] width 107 height 18
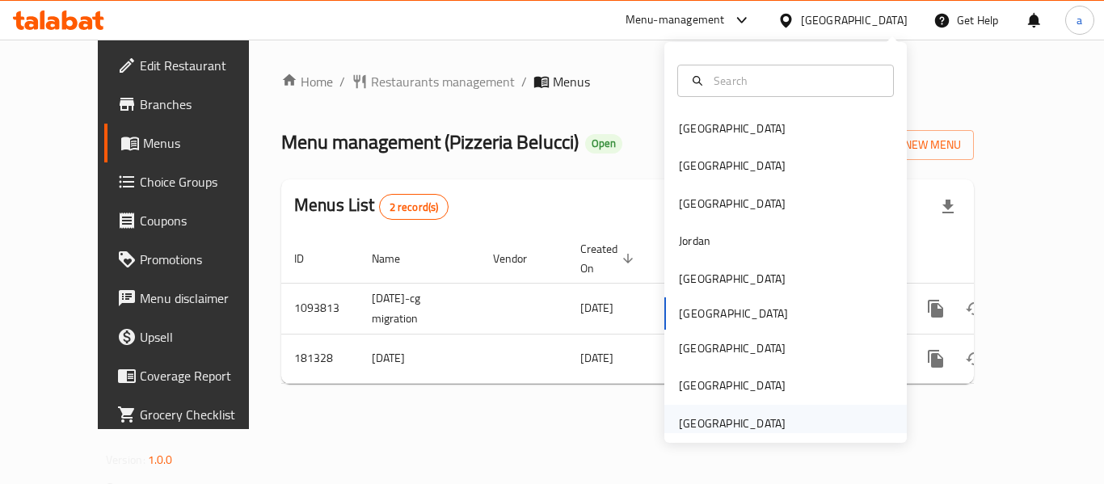
click at [701, 424] on div "[GEOGRAPHIC_DATA]" at bounding box center [732, 424] width 107 height 18
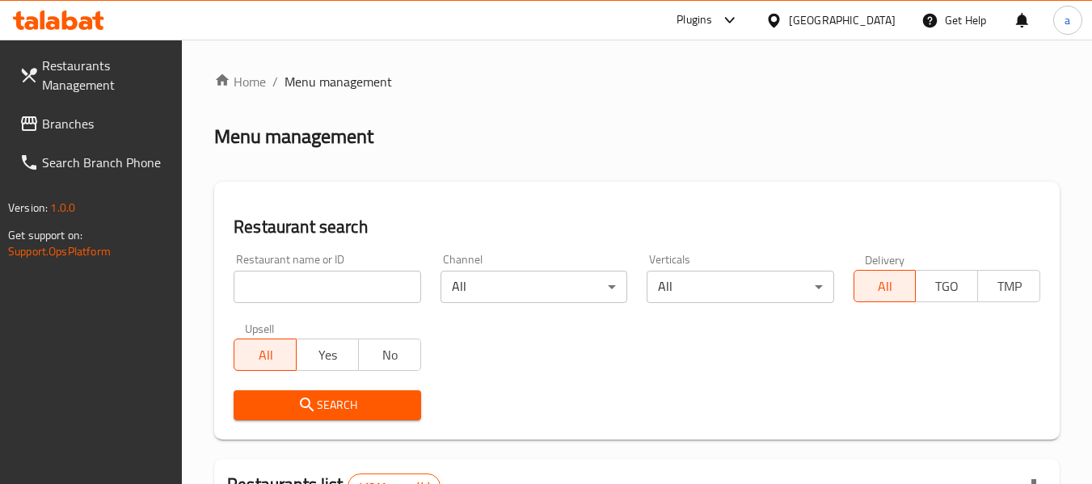
click at [52, 121] on span "Branches" at bounding box center [106, 123] width 128 height 19
